Goal: Task Accomplishment & Management: Use online tool/utility

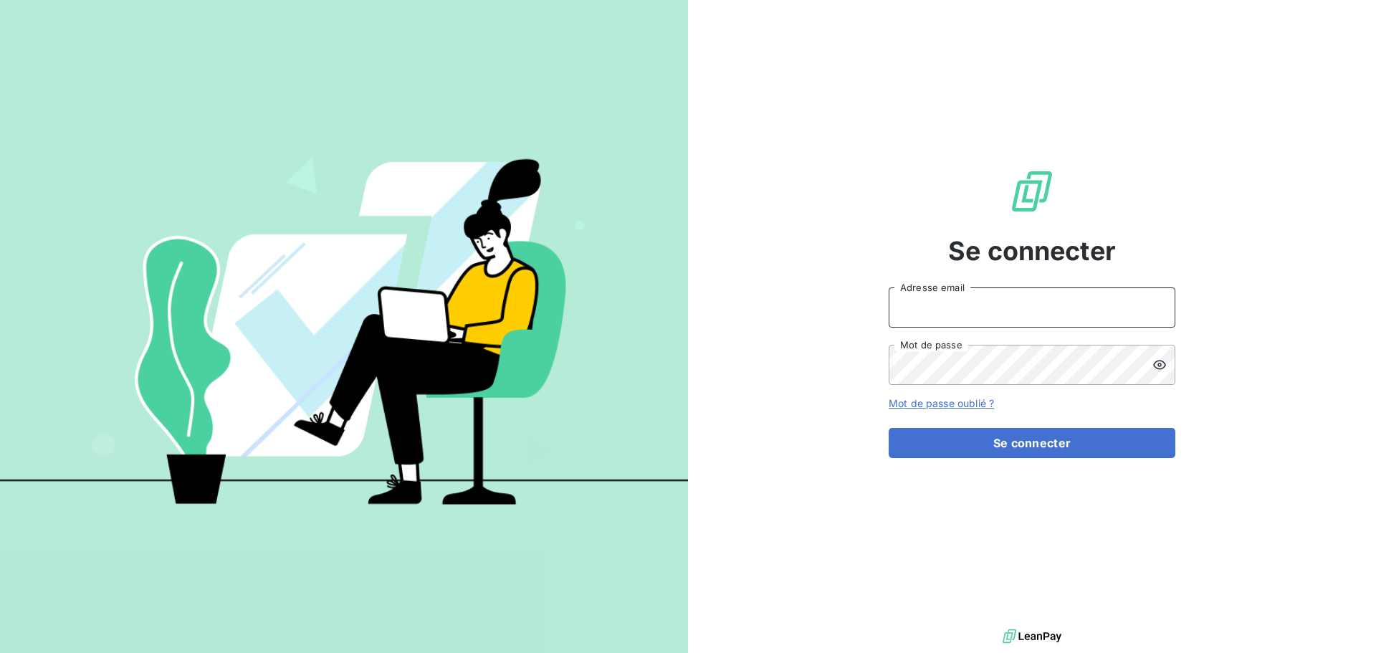
click at [997, 298] on input "Adresse email" at bounding box center [1032, 307] width 287 height 40
type input "[EMAIL_ADDRESS][DOMAIN_NAME]"
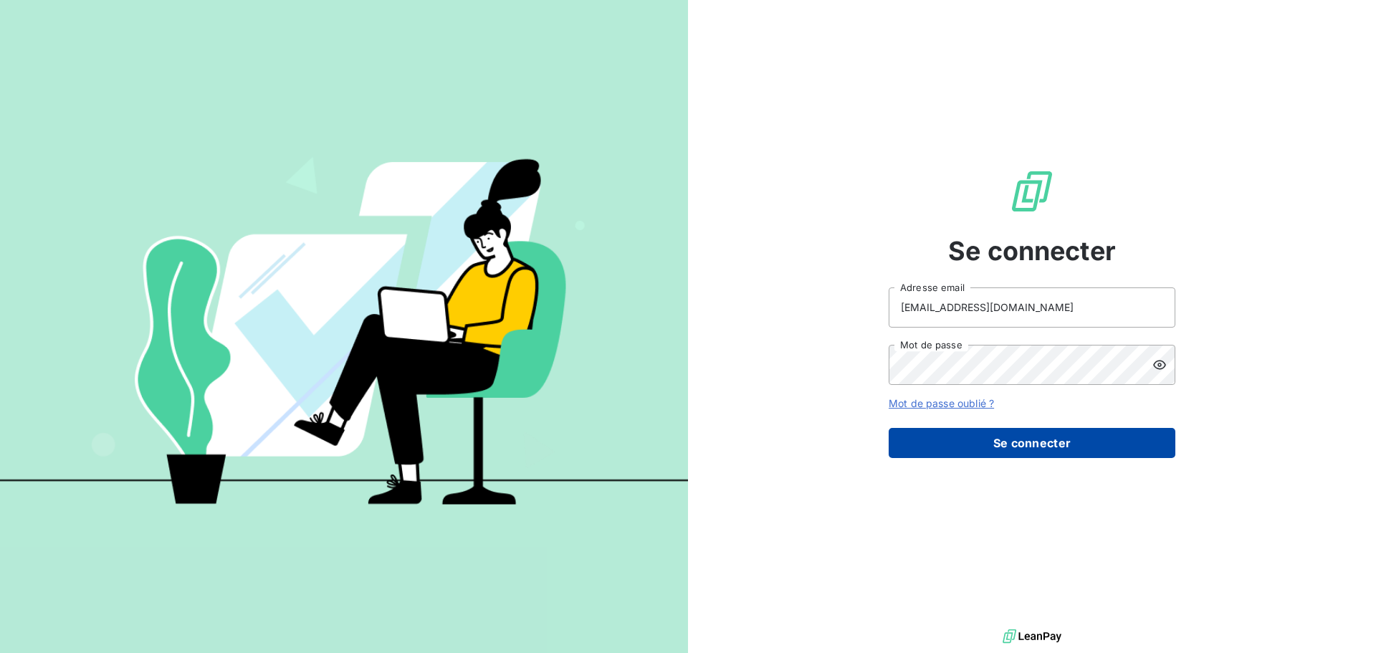
click at [1088, 446] on button "Se connecter" at bounding box center [1032, 443] width 287 height 30
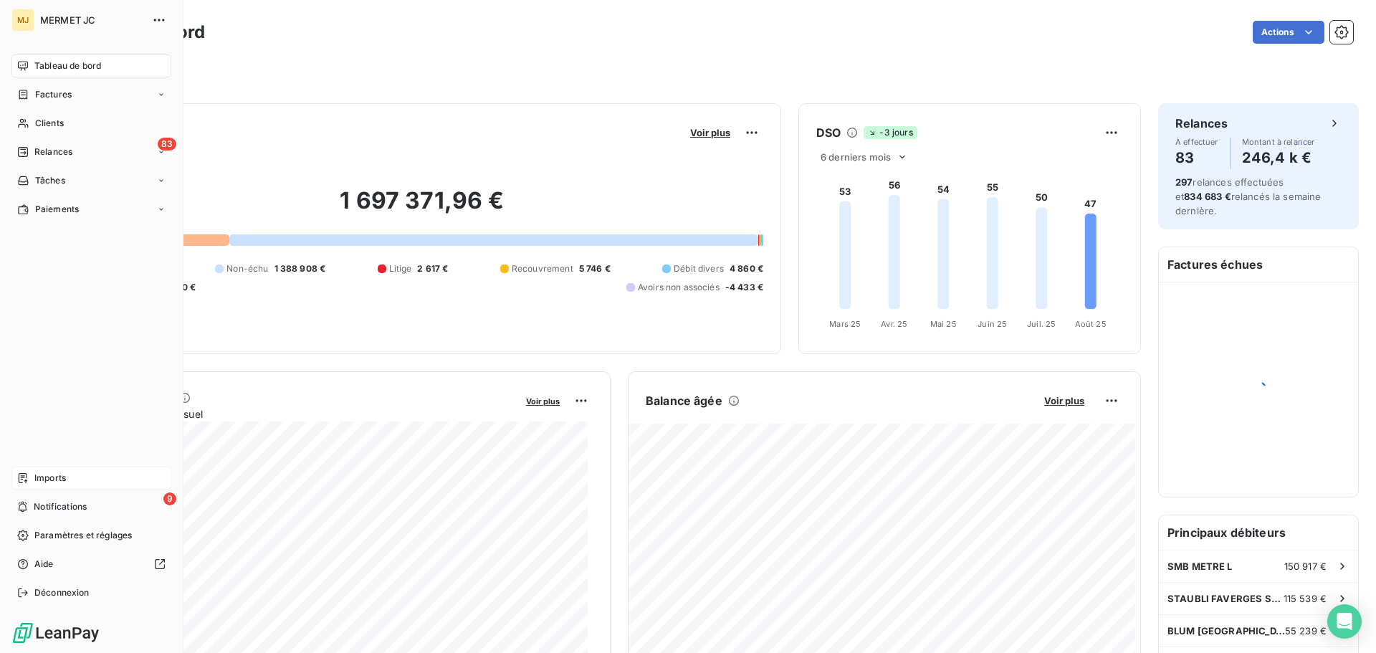
click at [44, 477] on span "Imports" at bounding box center [50, 478] width 32 height 13
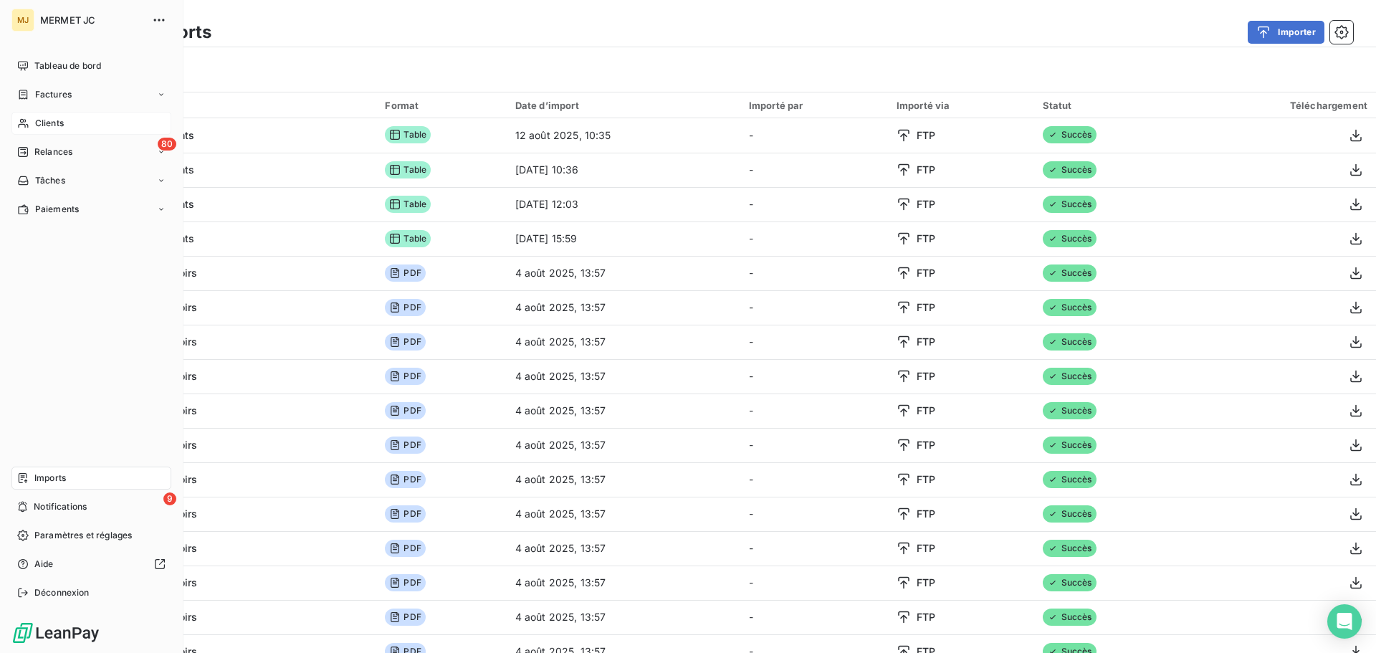
click at [49, 124] on span "Clients" at bounding box center [49, 123] width 29 height 13
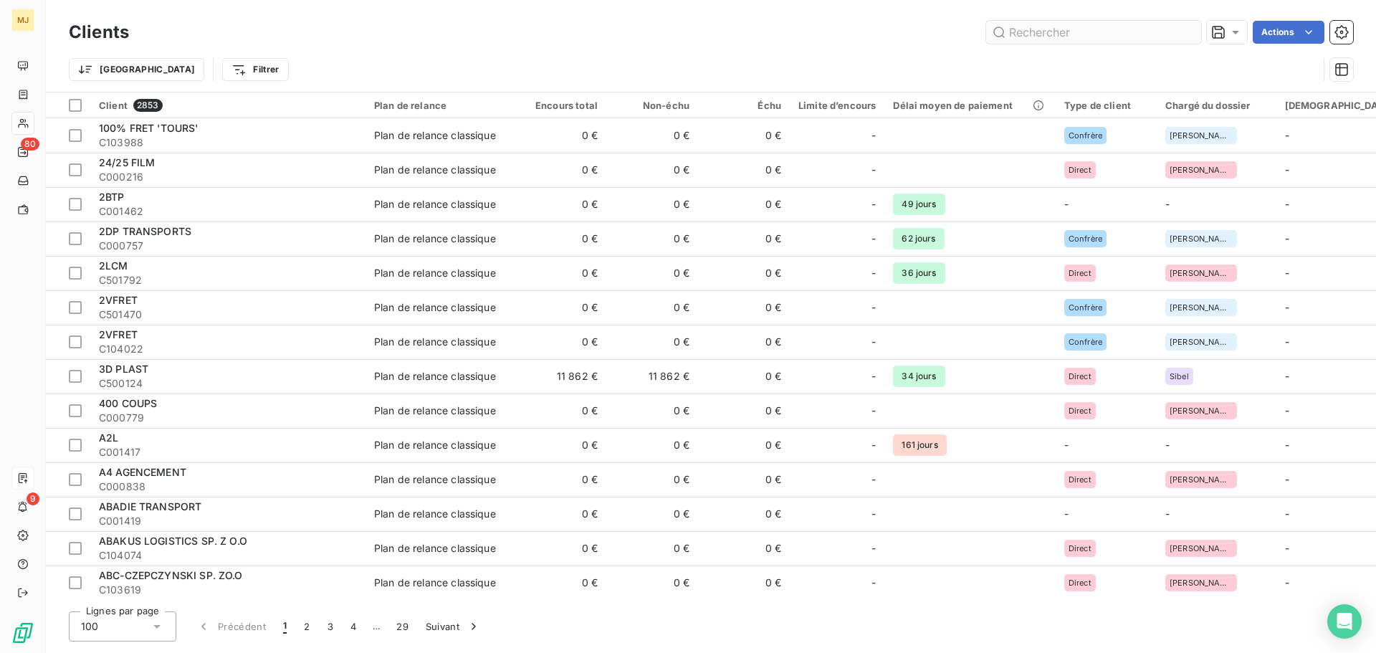
click at [1032, 32] on input "text" at bounding box center [1093, 32] width 215 height 23
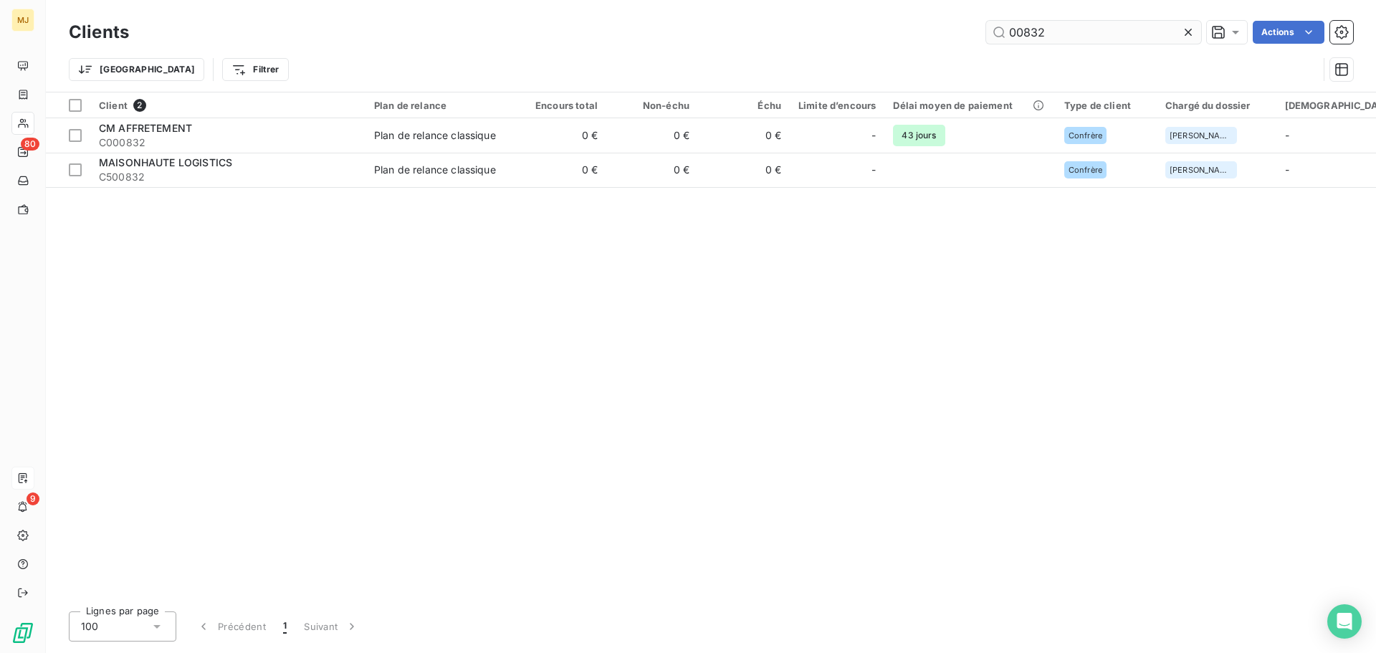
click at [1022, 31] on input "00832" at bounding box center [1093, 32] width 215 height 23
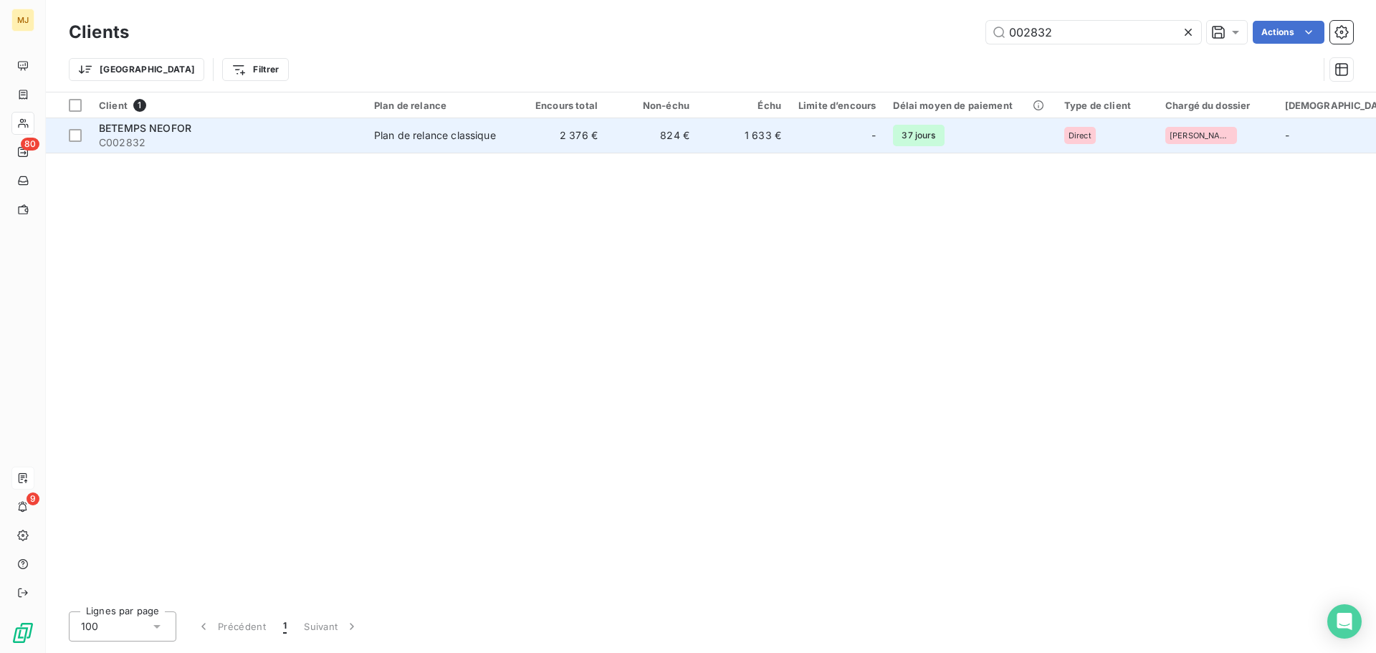
type input "002832"
click at [255, 134] on div "BETEMPS NEOFOR" at bounding box center [228, 128] width 258 height 14
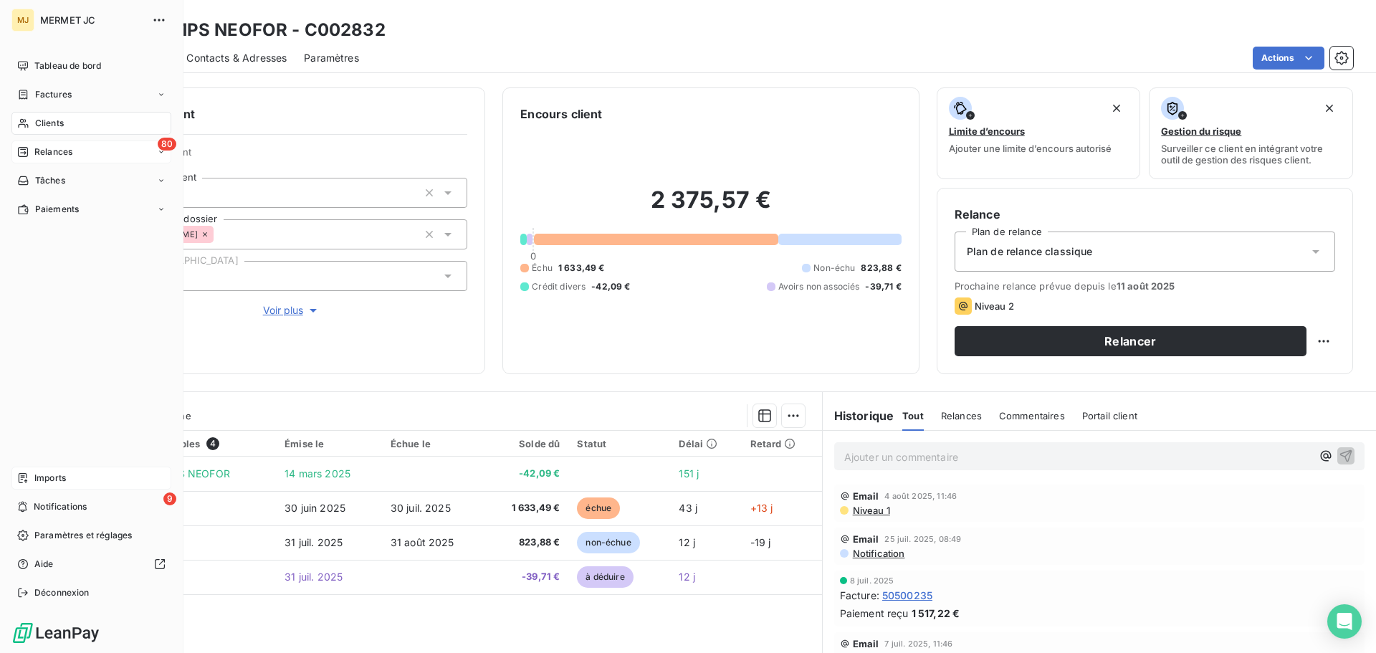
click at [70, 148] on span "Relances" at bounding box center [53, 152] width 38 height 13
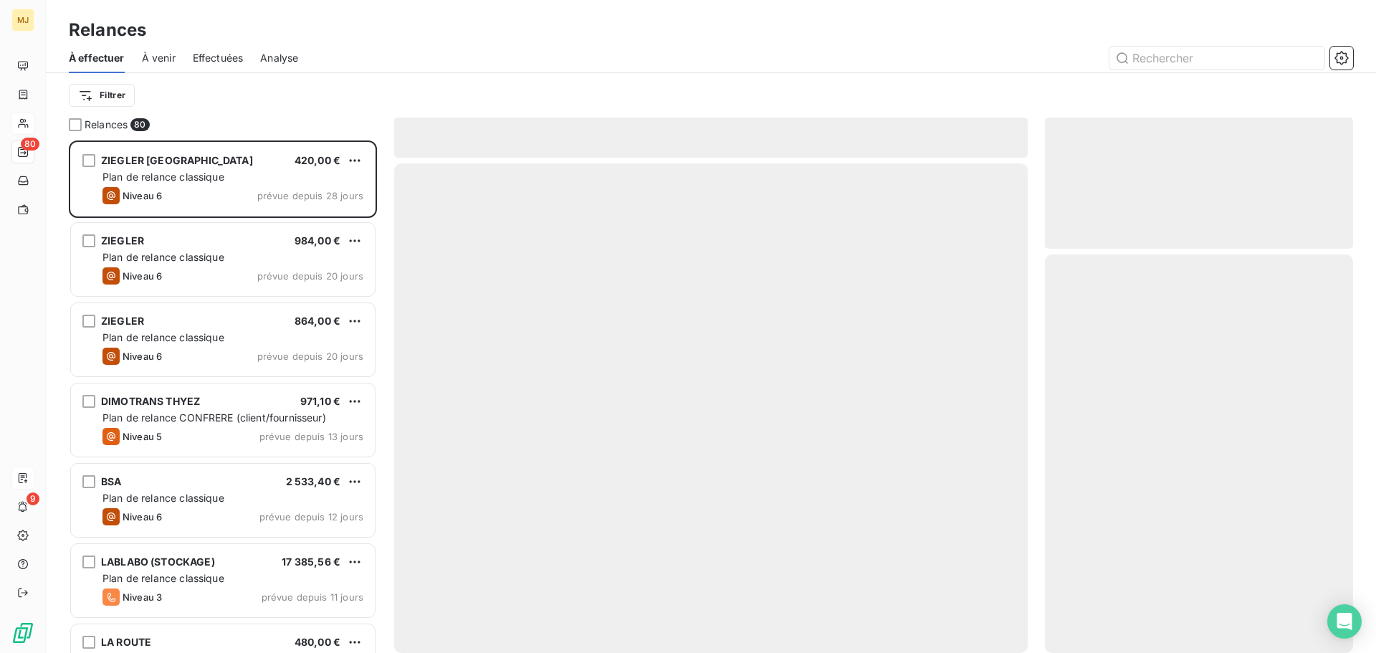
scroll to position [502, 298]
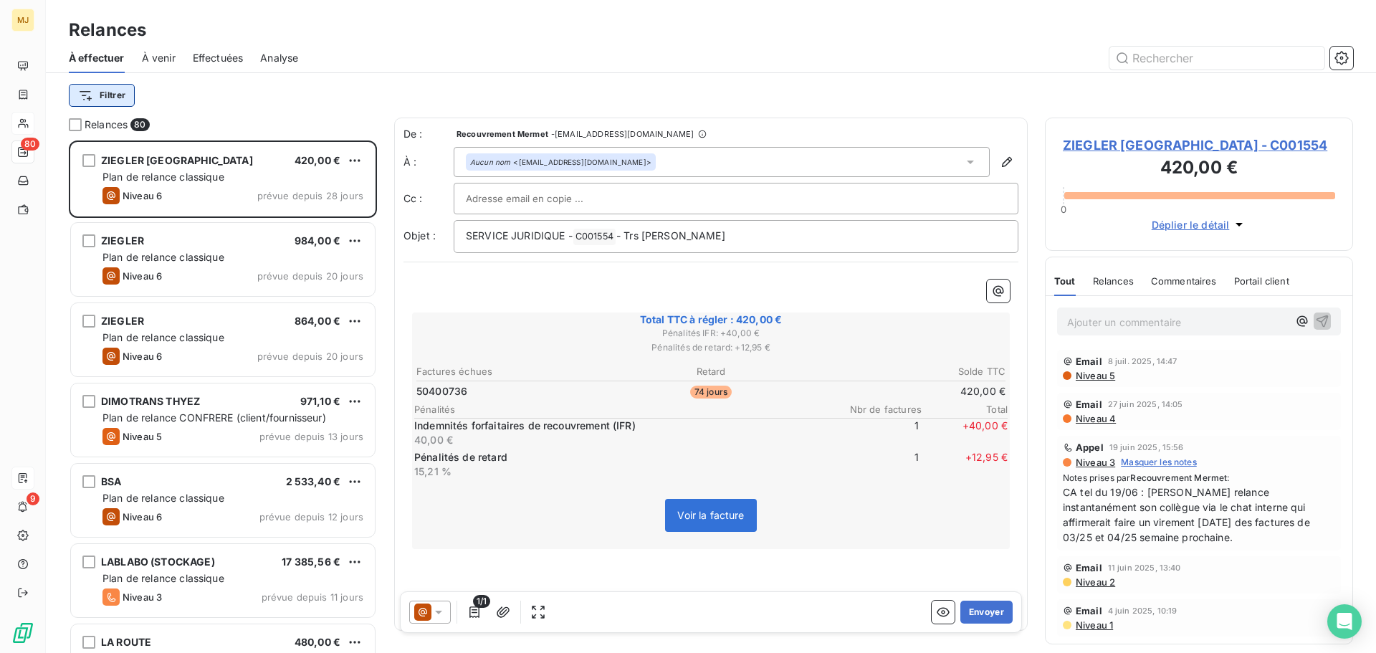
click at [117, 90] on html "MJ 80 9 Relances À effectuer À venir Effectuées Analyse Filtrer Relances 80 ZIE…" at bounding box center [688, 326] width 1376 height 653
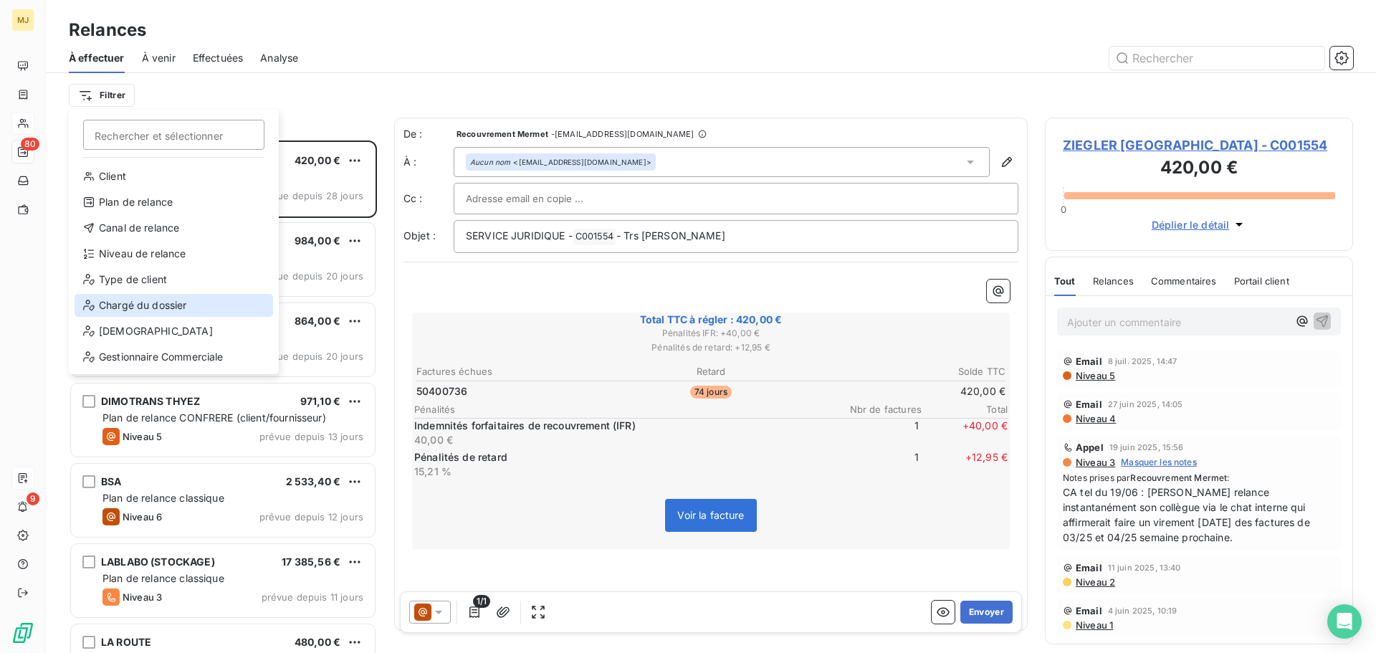
click at [206, 306] on div "Chargé du dossier" at bounding box center [174, 305] width 199 height 23
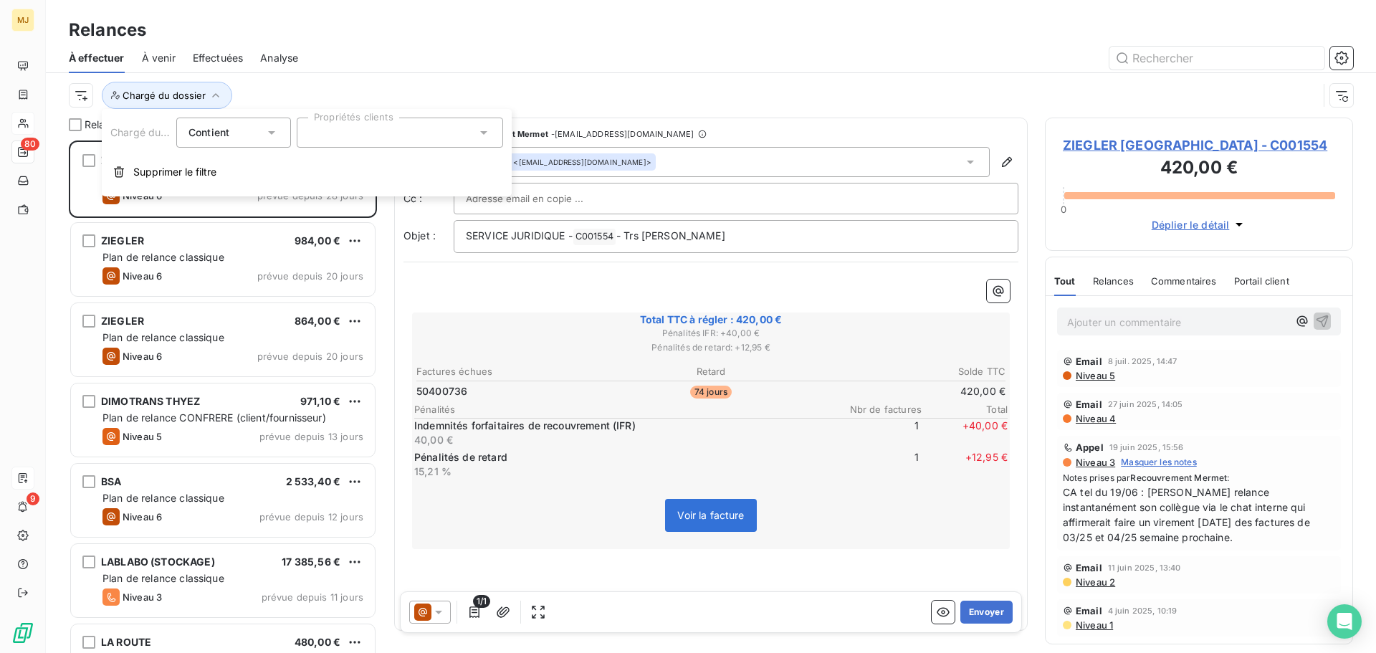
click at [400, 137] on div at bounding box center [400, 133] width 206 height 30
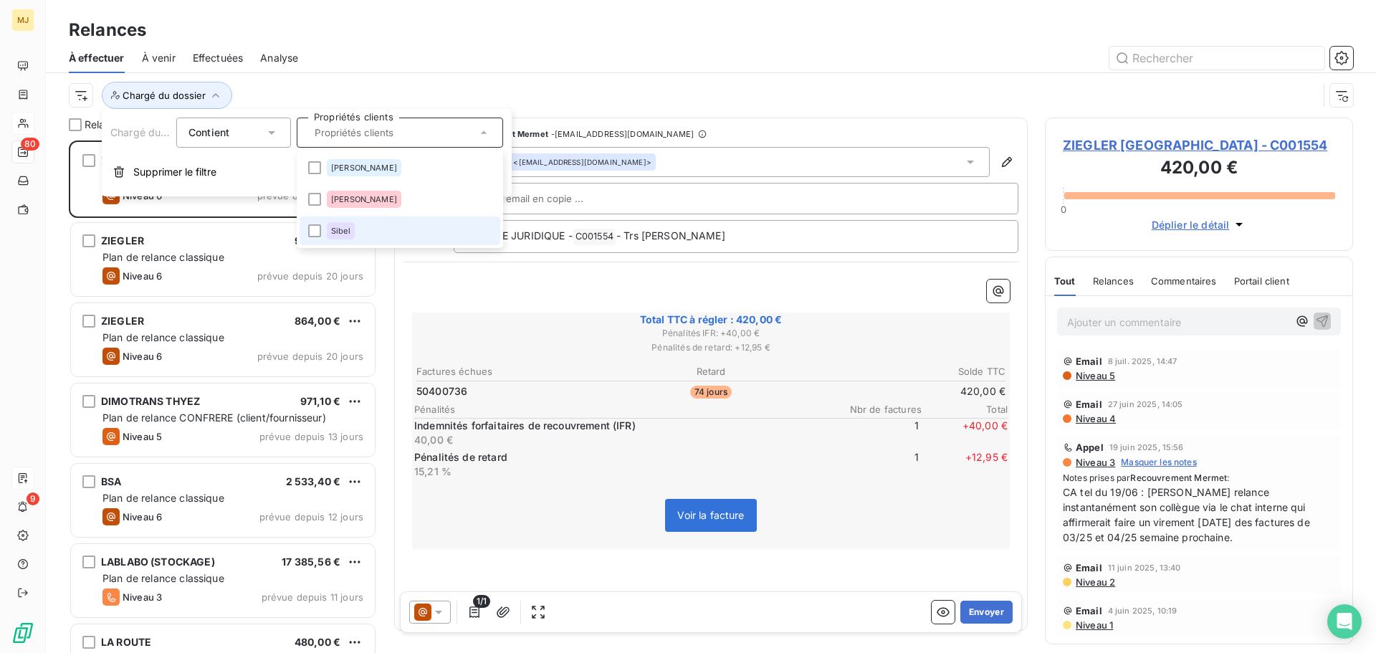
click at [390, 238] on li "Sibel" at bounding box center [400, 231] width 201 height 29
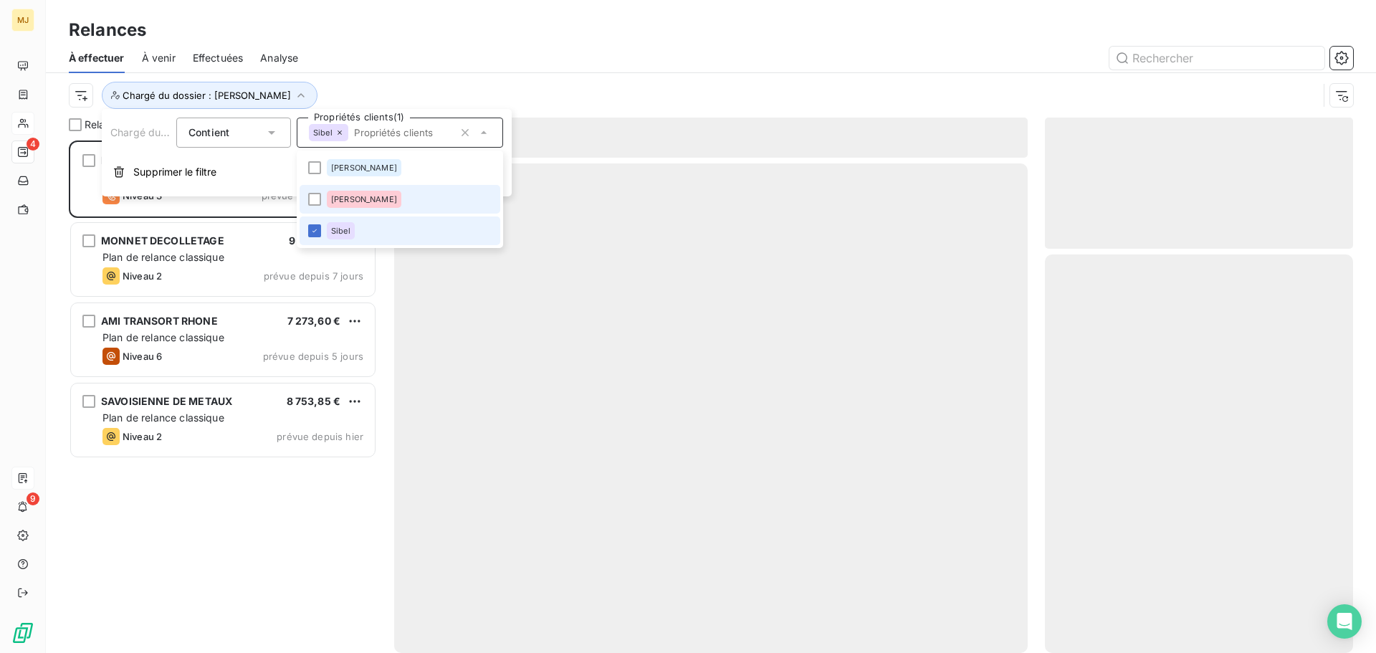
scroll to position [502, 298]
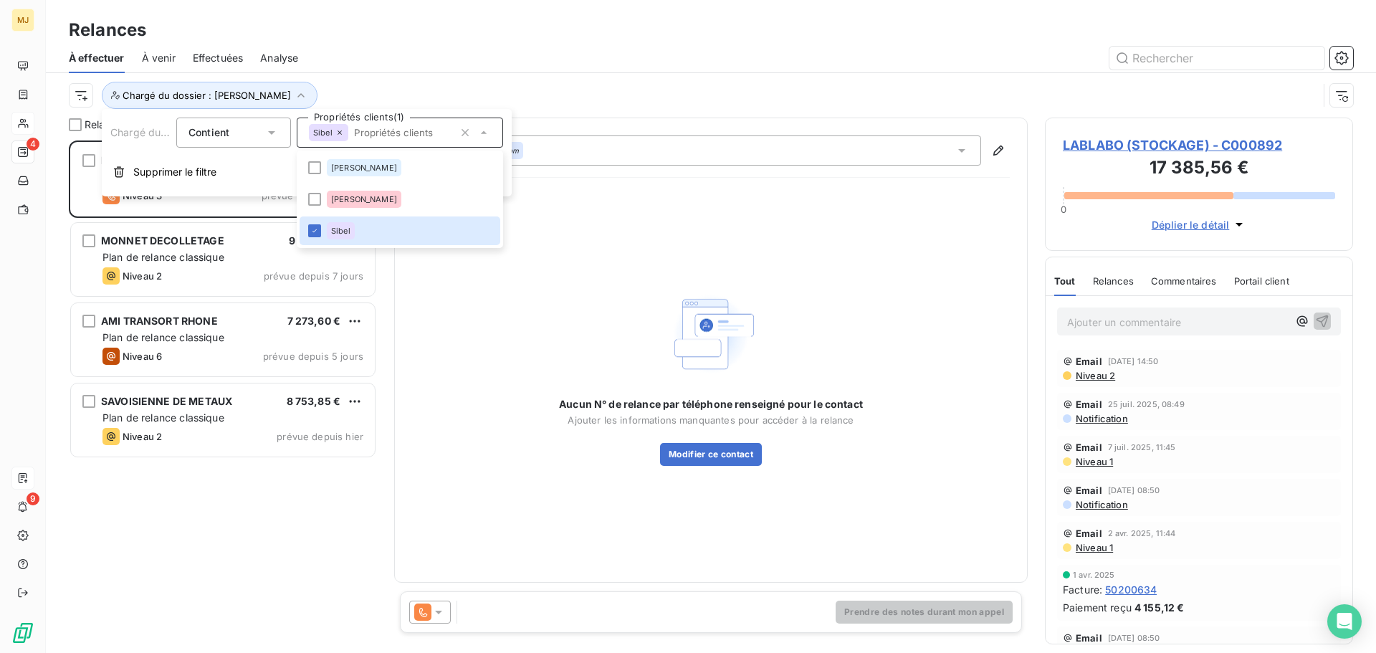
click at [471, 63] on div at bounding box center [834, 58] width 1038 height 23
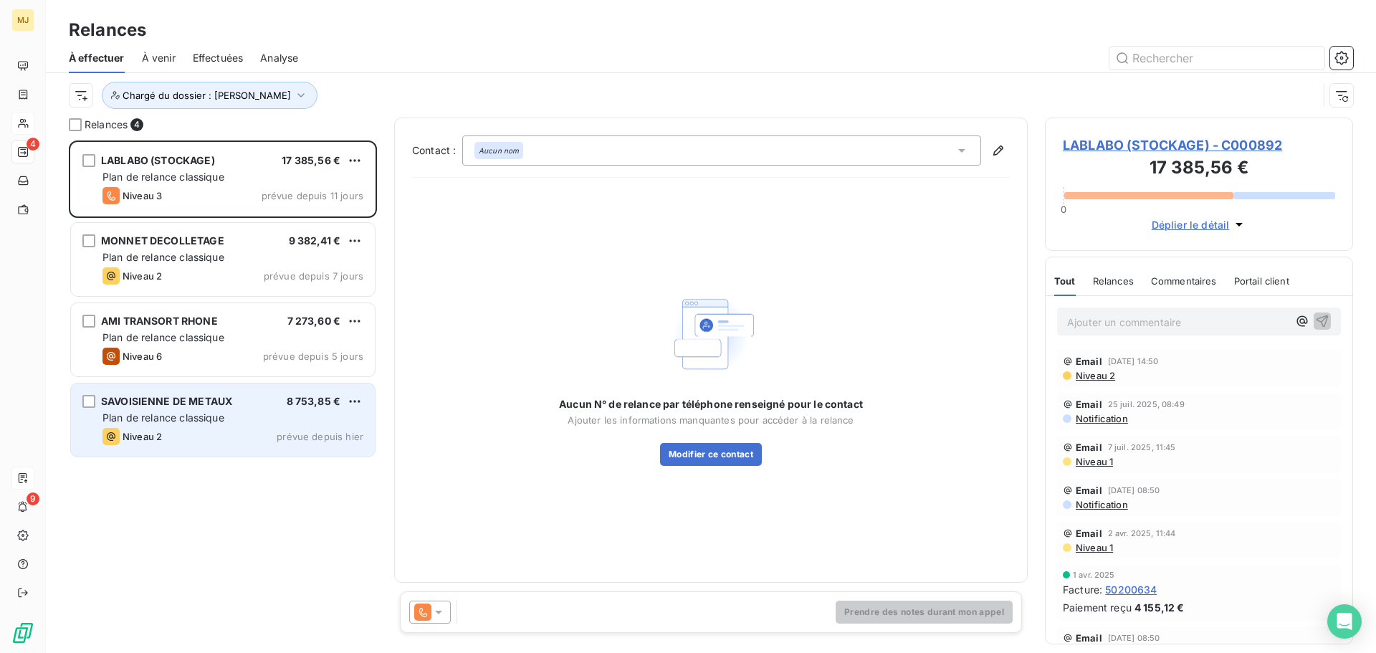
click at [274, 405] on div "SAVOISIENNE DE METAUX 8 753,85 €" at bounding box center [233, 401] width 261 height 13
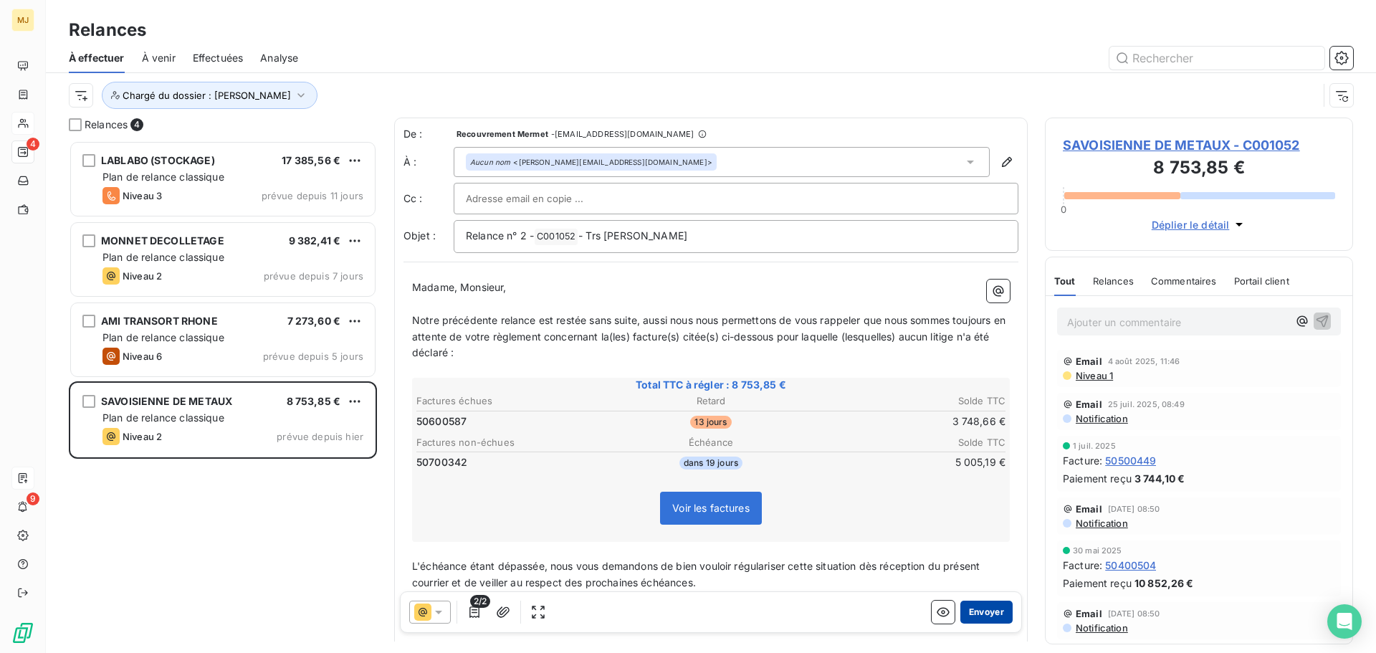
click at [987, 613] on button "Envoyer" at bounding box center [987, 612] width 52 height 23
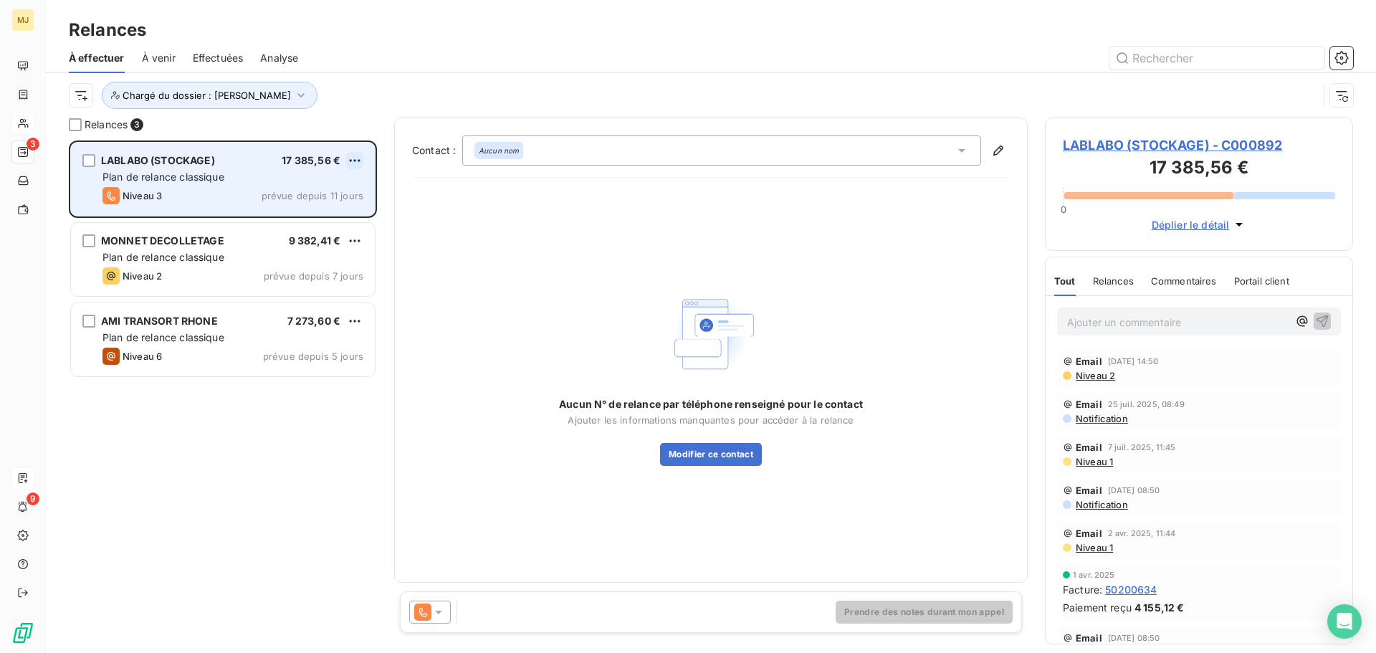
click at [356, 157] on html "MJ 3 9 Relances À effectuer À venir Effectuées Analyse Chargé du dossier : Sibe…" at bounding box center [688, 326] width 1376 height 653
click at [348, 189] on div "Replanifier cette action" at bounding box center [293, 189] width 128 height 23
select select "7"
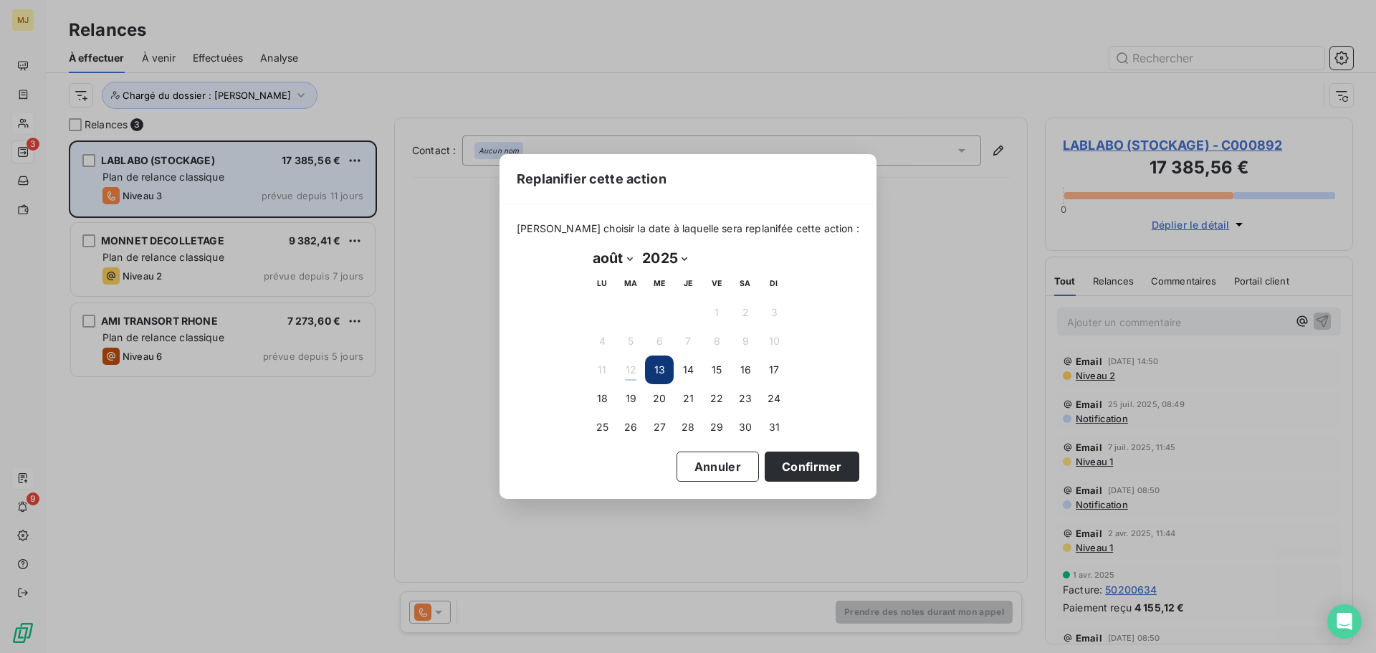
click at [657, 365] on button "13" at bounding box center [659, 370] width 29 height 29
click at [658, 371] on button "13" at bounding box center [659, 370] width 29 height 29
click at [799, 470] on button "Confirmer" at bounding box center [812, 467] width 95 height 30
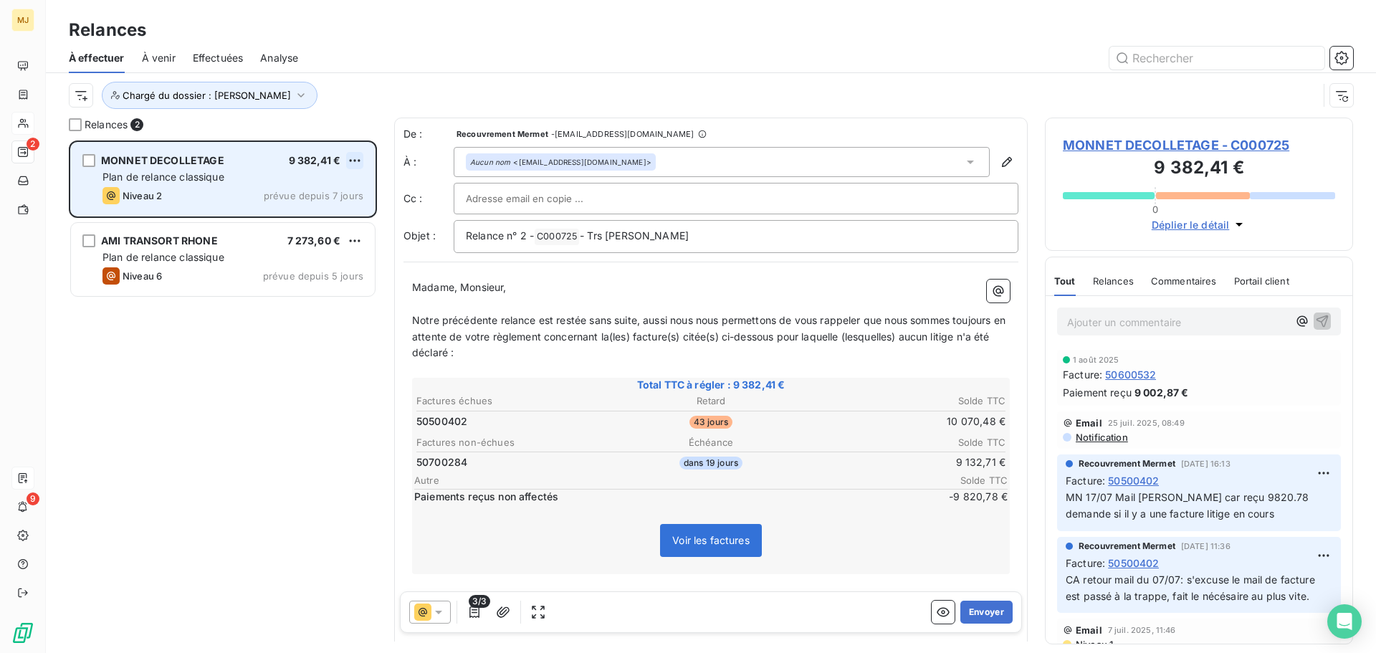
click at [353, 161] on html "MJ 2 9 Relances À effectuer À venir Effectuées Analyse Chargé du dossier : Sibe…" at bounding box center [688, 326] width 1376 height 653
click at [345, 192] on div "Replanifier cette action" at bounding box center [293, 189] width 128 height 23
select select "7"
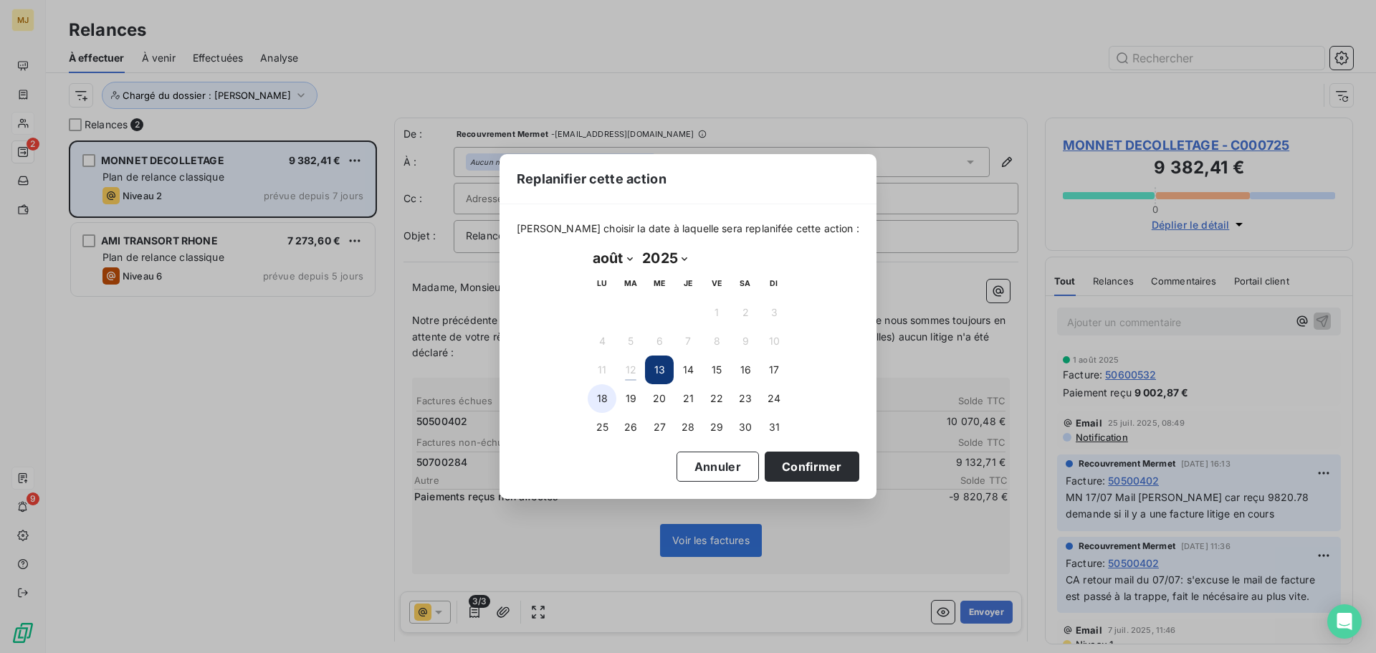
click at [597, 397] on button "18" at bounding box center [602, 398] width 29 height 29
click at [797, 466] on button "Confirmer" at bounding box center [812, 467] width 95 height 30
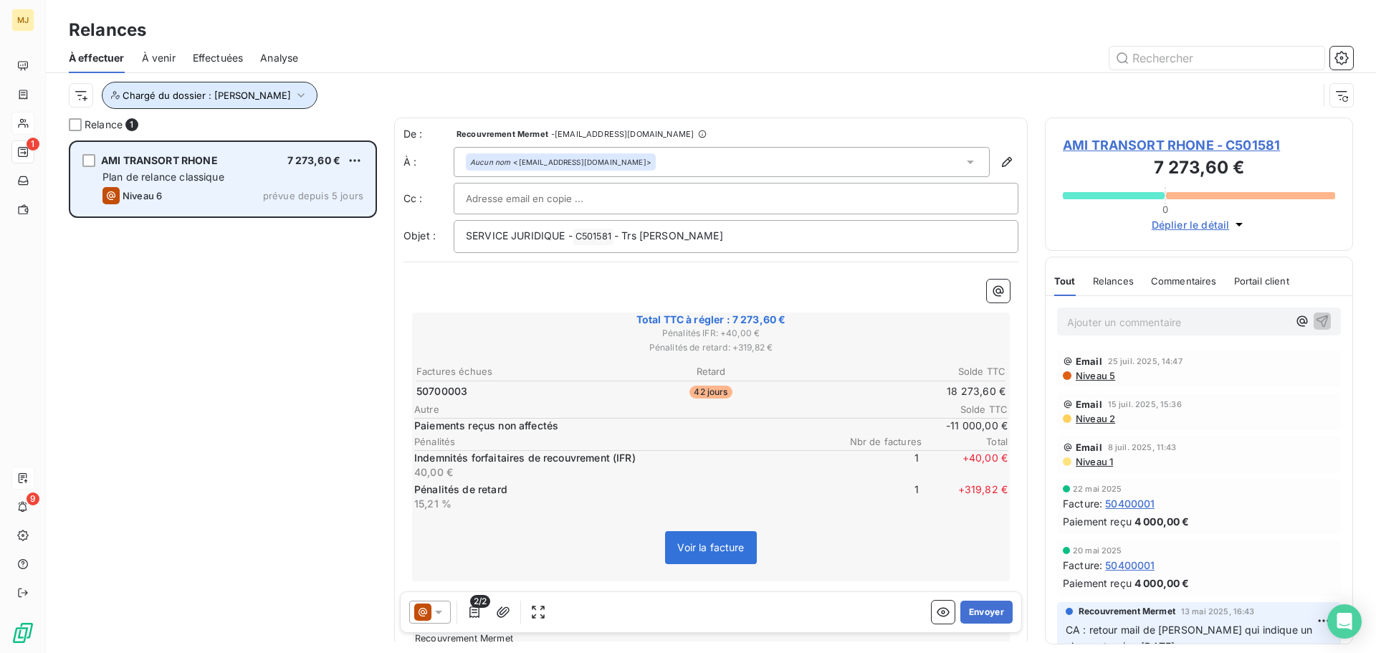
click at [226, 99] on span "Chargé du dossier : [PERSON_NAME]" at bounding box center [207, 95] width 168 height 11
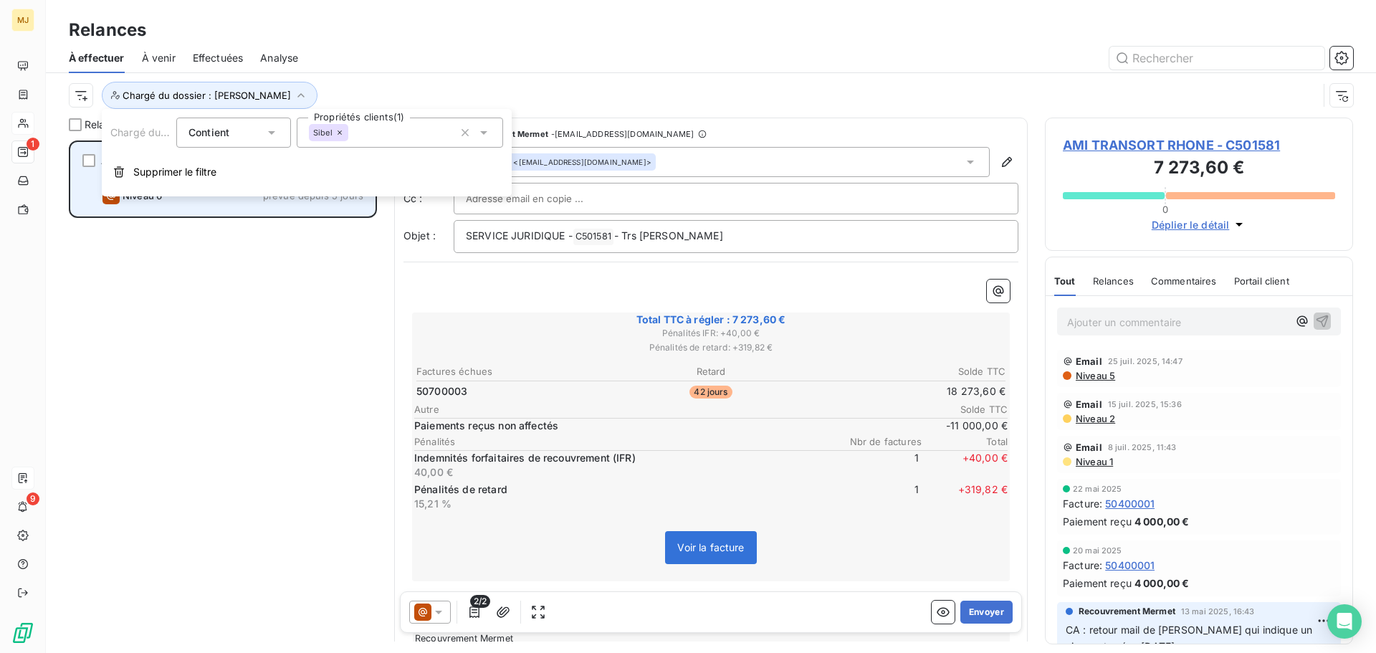
click at [336, 133] on icon at bounding box center [340, 132] width 9 height 9
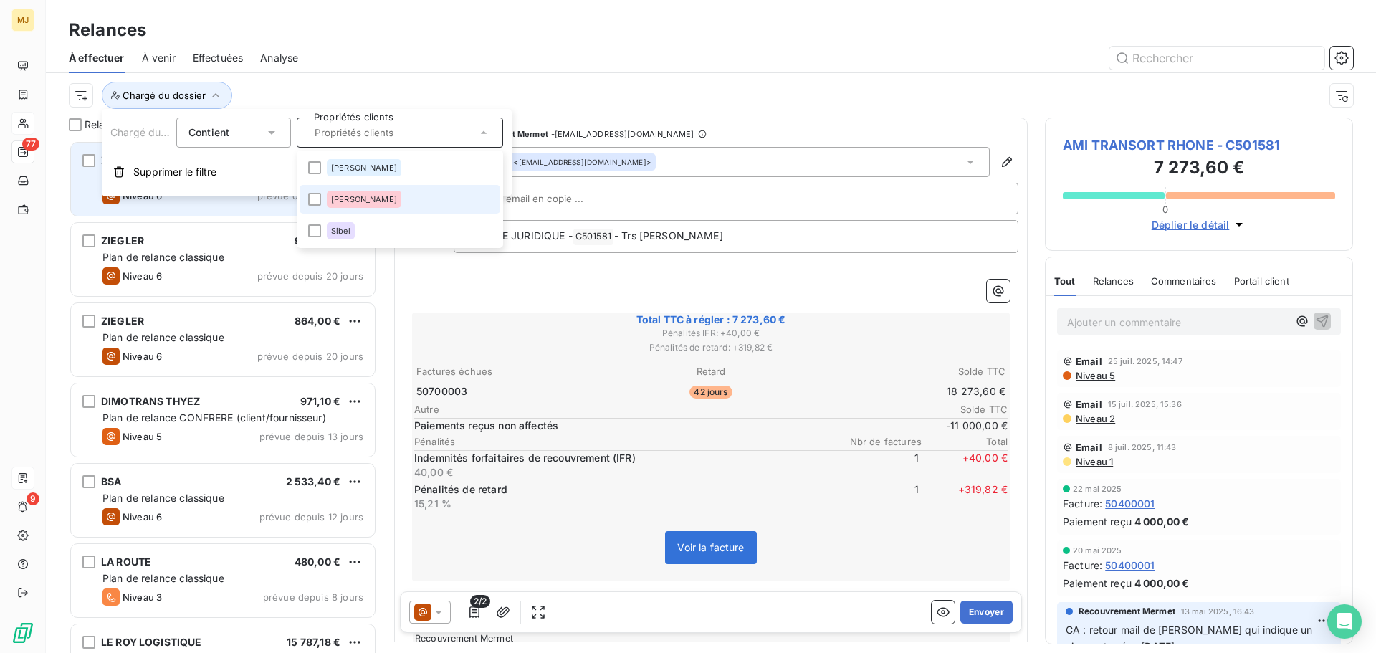
click at [386, 199] on li "[PERSON_NAME]" at bounding box center [400, 199] width 201 height 29
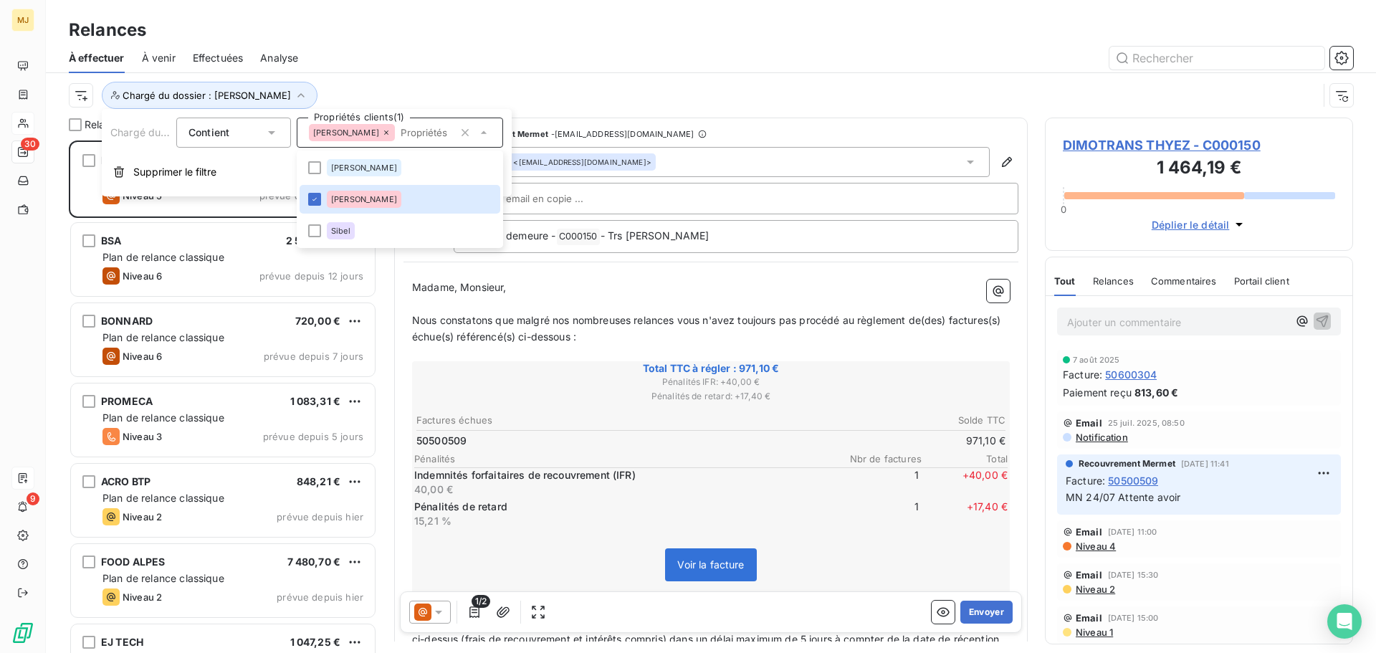
scroll to position [502, 298]
click at [432, 62] on div at bounding box center [834, 58] width 1038 height 23
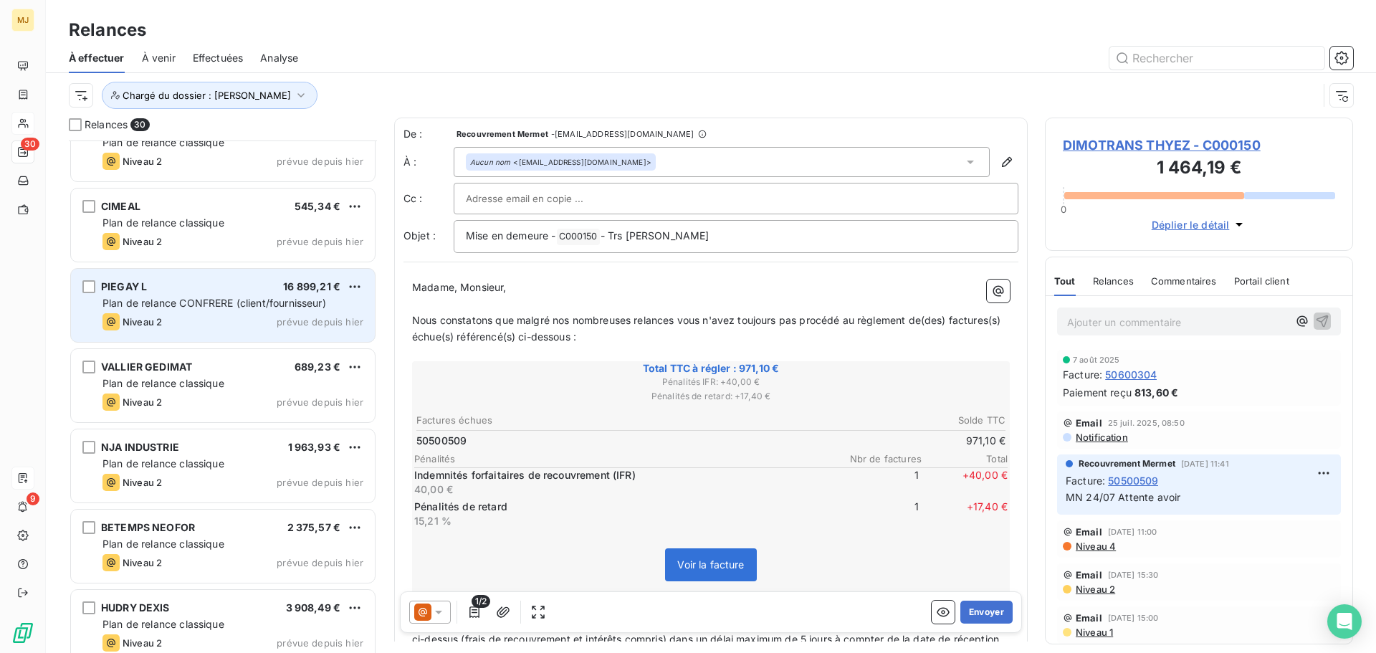
scroll to position [1793, 0]
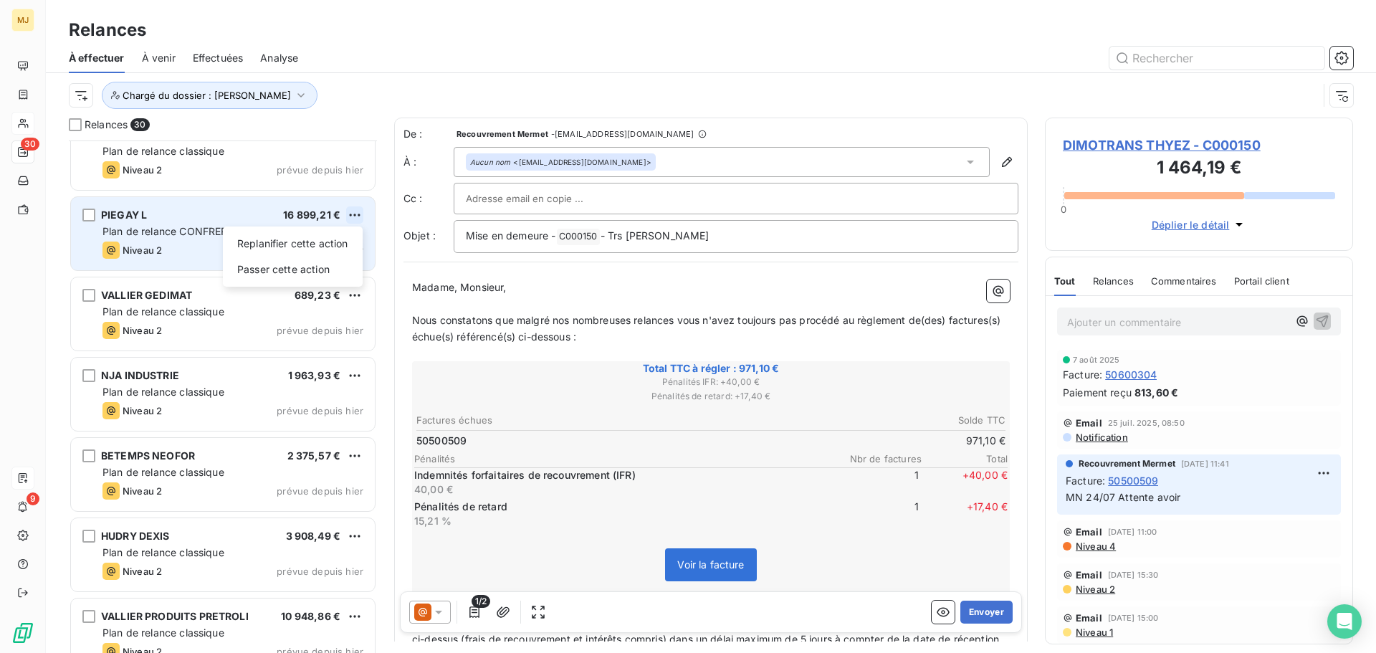
click at [356, 212] on html "MJ 30 9 Relances À effectuer À venir Effectuées Analyse Chargé du dossier : [PE…" at bounding box center [688, 326] width 1376 height 653
click at [338, 242] on div "Replanifier cette action" at bounding box center [293, 243] width 128 height 23
select select "7"
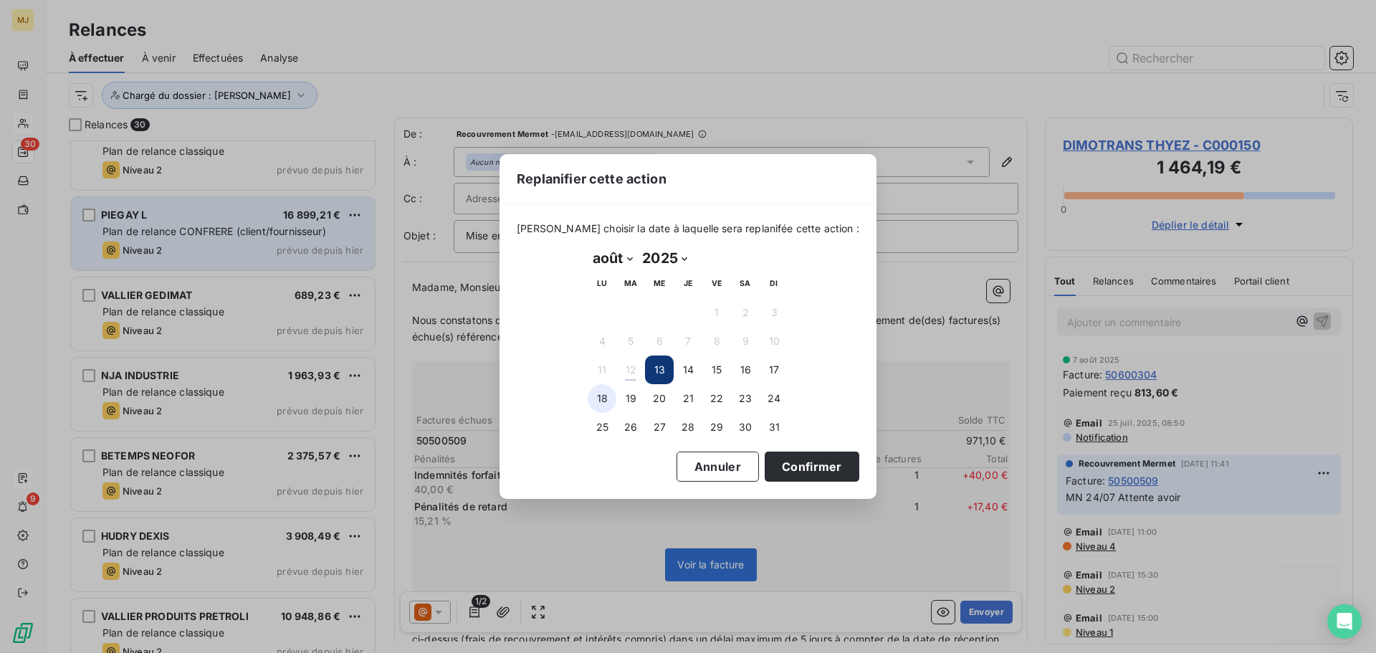
click at [609, 390] on button "18" at bounding box center [602, 398] width 29 height 29
click at [793, 465] on button "Confirmer" at bounding box center [812, 467] width 95 height 30
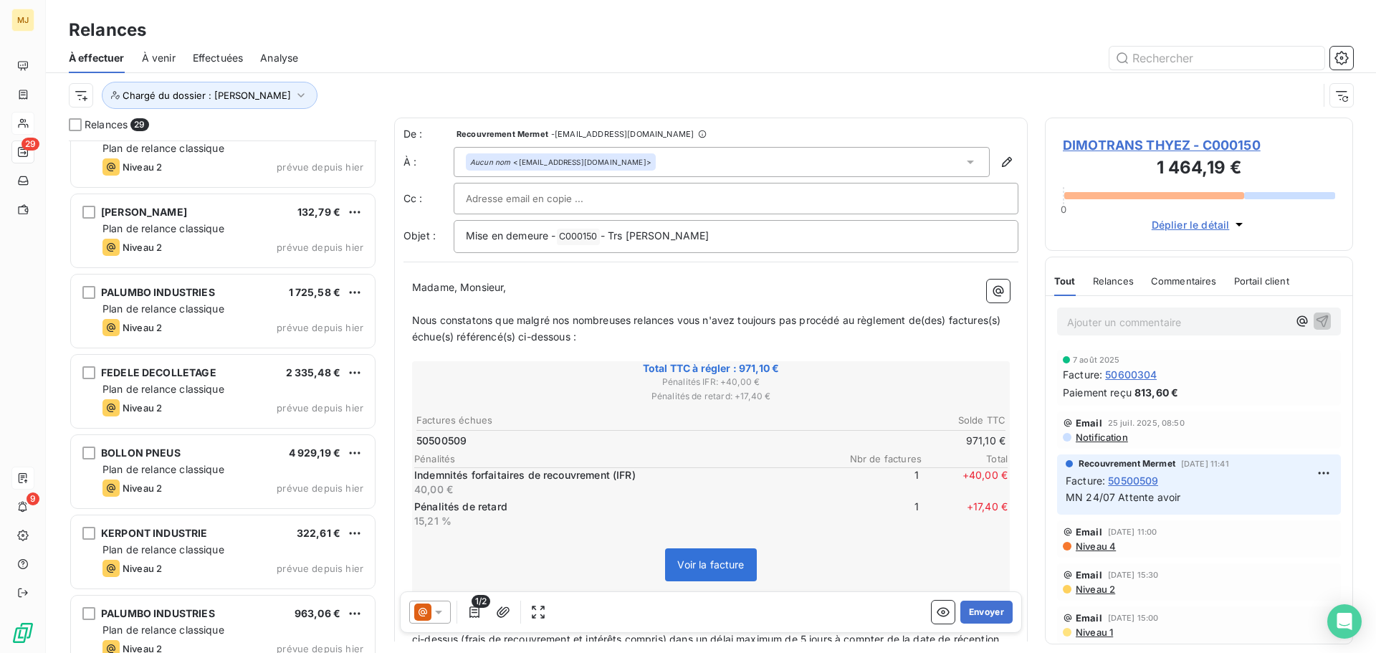
scroll to position [789, 0]
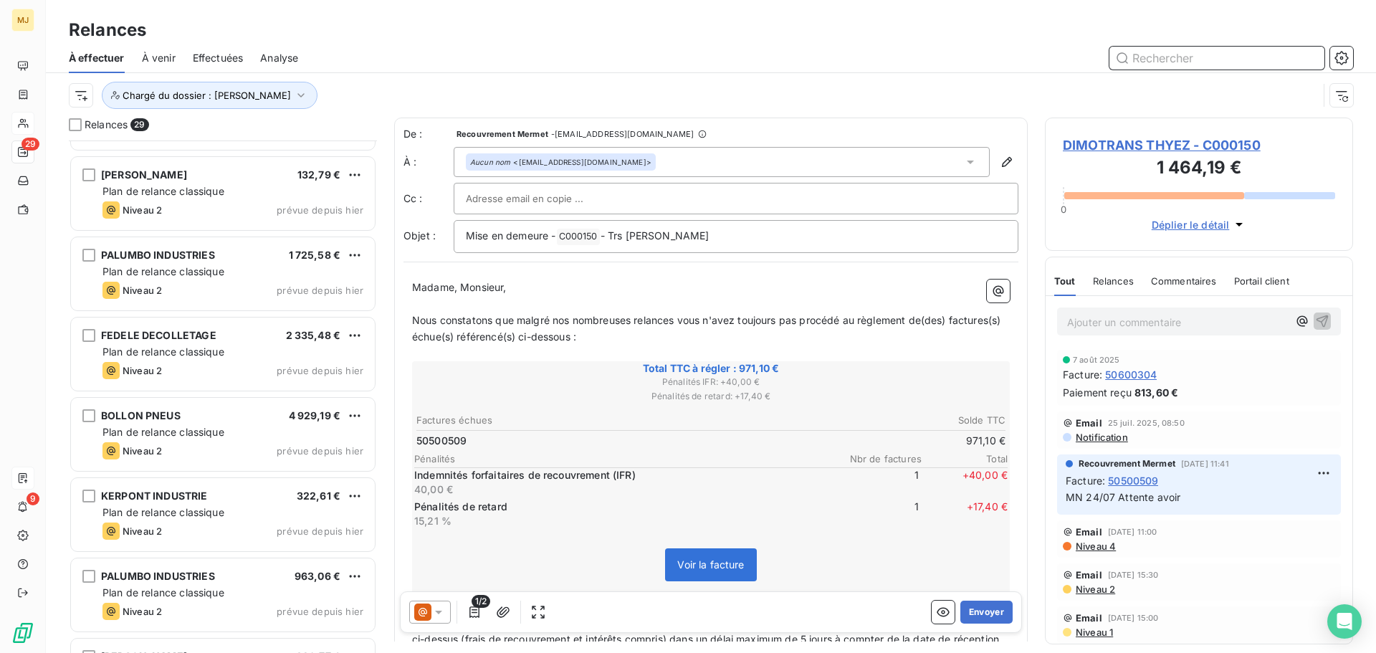
click at [1208, 62] on input "text" at bounding box center [1217, 58] width 215 height 23
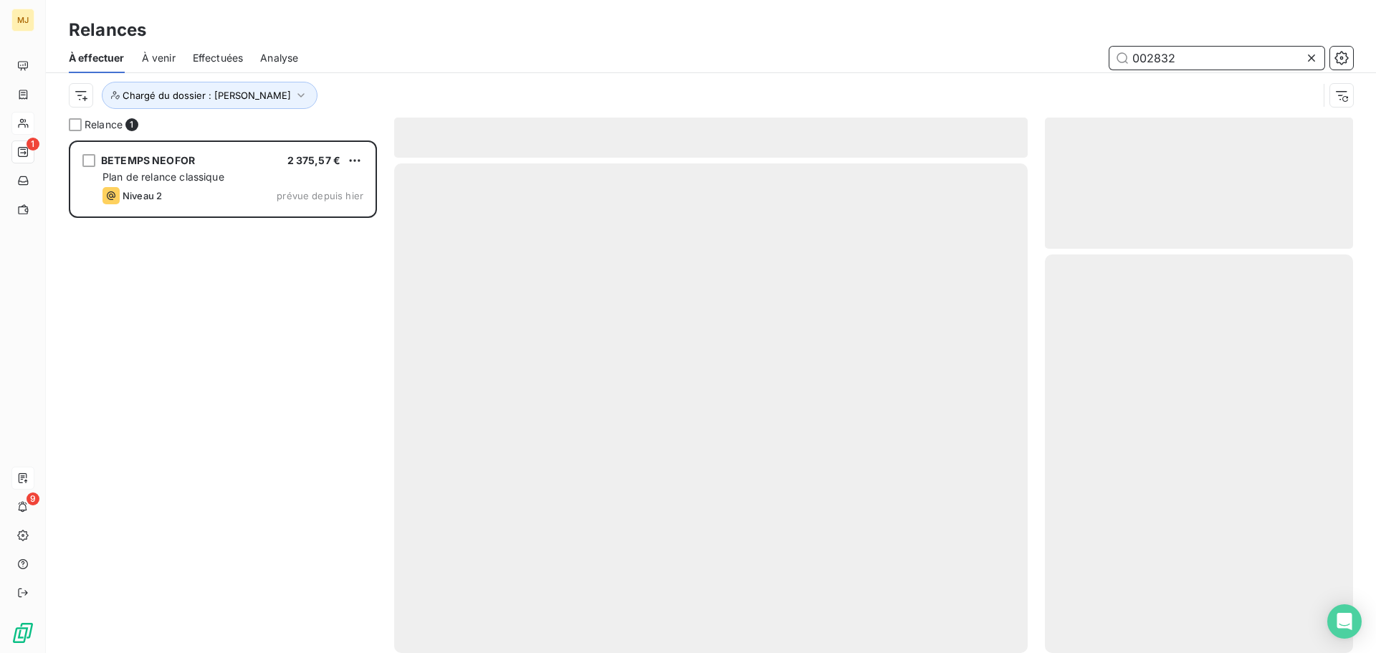
scroll to position [502, 298]
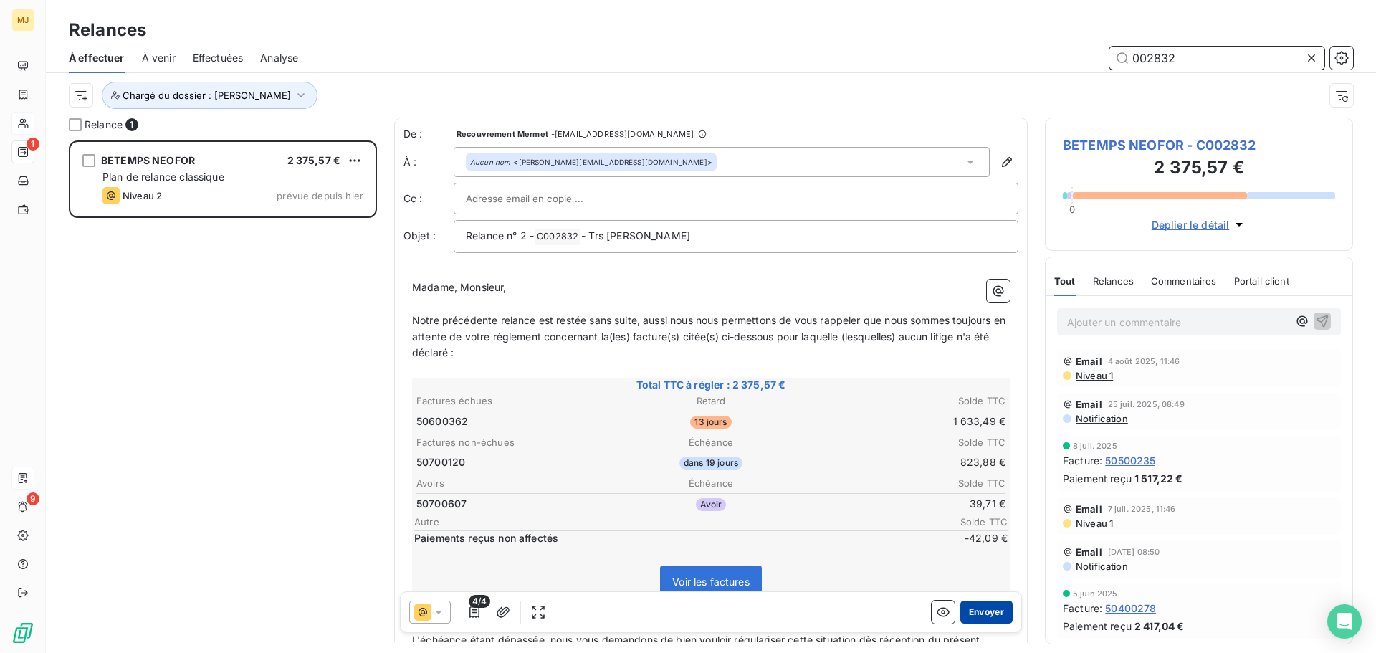
type input "002832"
click at [988, 610] on button "Envoyer" at bounding box center [987, 612] width 52 height 23
